Goal: Complete application form

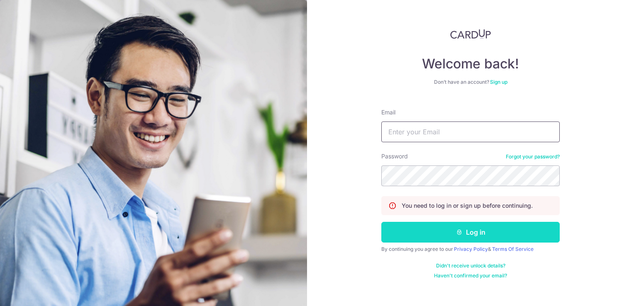
type input "chiuleeling@yahoo.com.sg"
click at [467, 237] on button "Log in" at bounding box center [471, 232] width 179 height 21
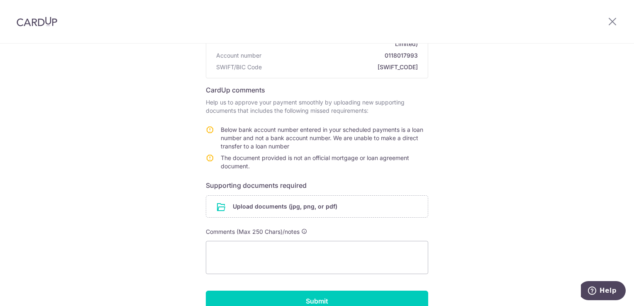
scroll to position [125, 0]
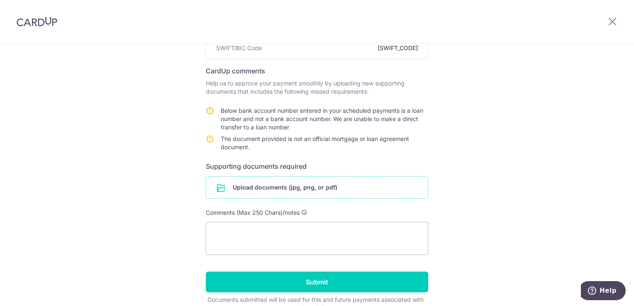
click at [306, 181] on input "file" at bounding box center [317, 188] width 222 height 22
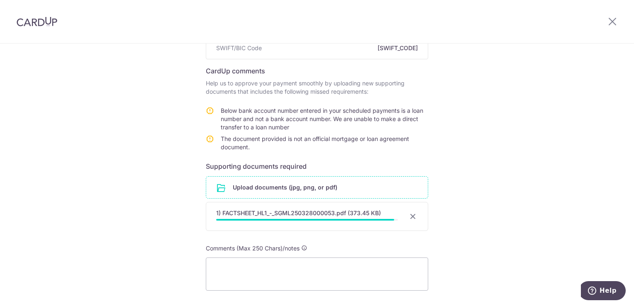
click at [307, 179] on input "file" at bounding box center [317, 188] width 222 height 22
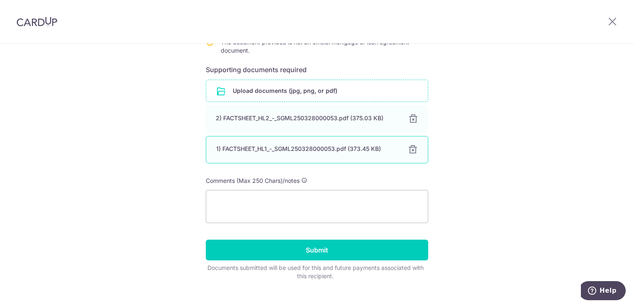
scroll to position [225, 0]
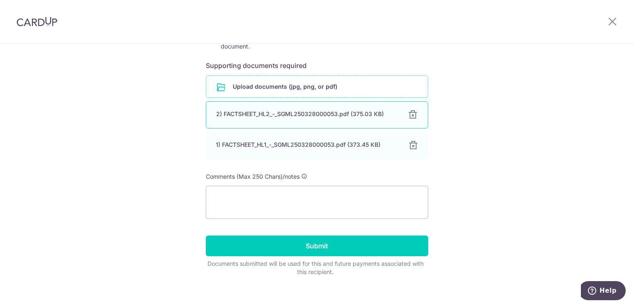
click at [415, 110] on div at bounding box center [413, 115] width 10 height 10
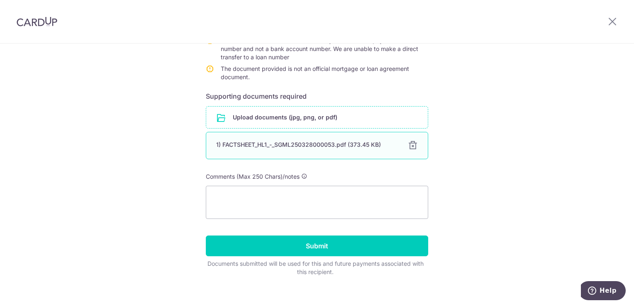
click at [412, 141] on div at bounding box center [413, 146] width 10 height 10
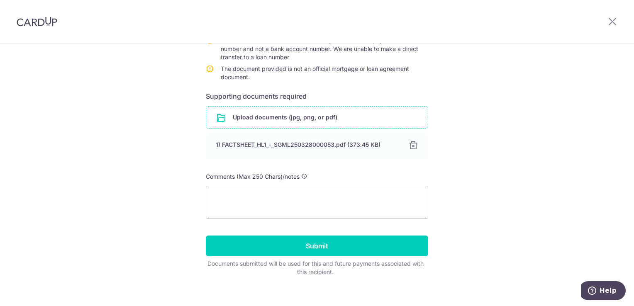
scroll to position [161, 0]
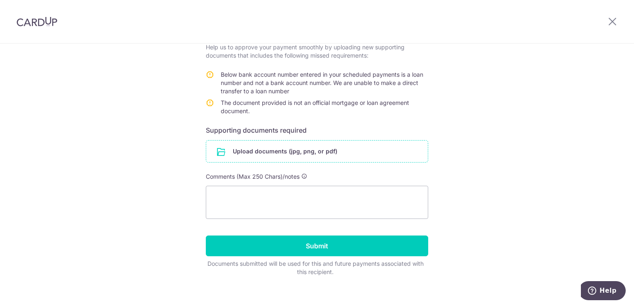
click at [275, 143] on input "file" at bounding box center [317, 152] width 222 height 22
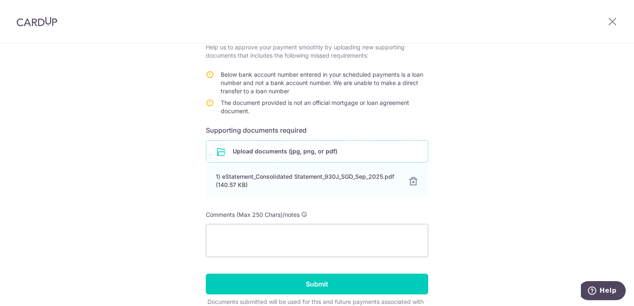
click at [274, 142] on input "file" at bounding box center [317, 152] width 222 height 22
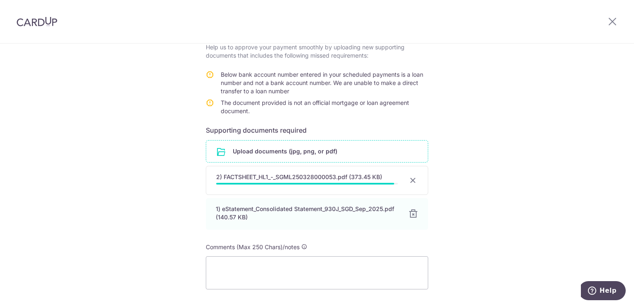
click at [294, 145] on input "file" at bounding box center [317, 152] width 222 height 22
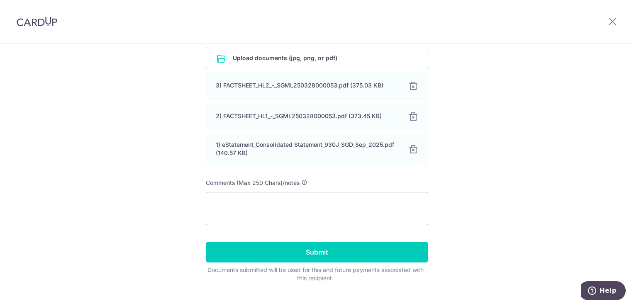
scroll to position [260, 0]
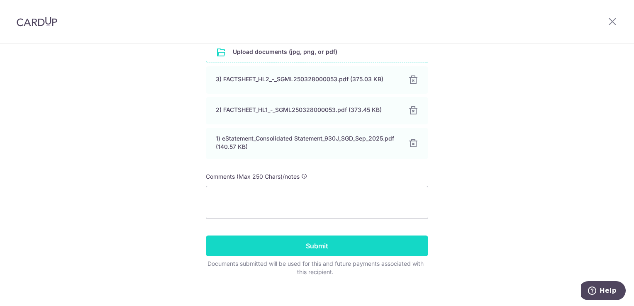
click at [325, 239] on input "Submit" at bounding box center [317, 246] width 223 height 21
